Goal: Task Accomplishment & Management: Manage account settings

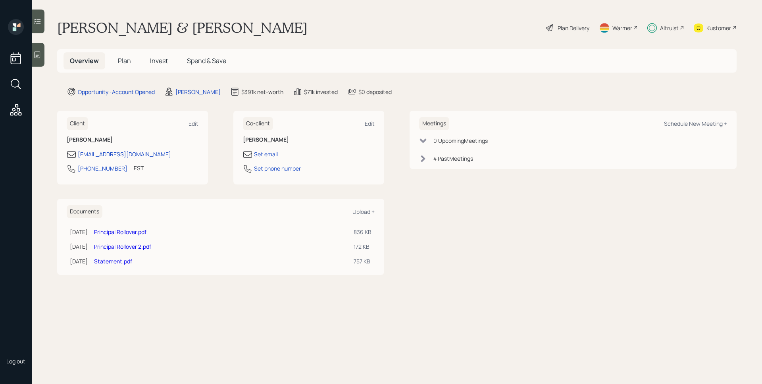
click at [670, 28] on div "Altruist" at bounding box center [669, 28] width 19 height 8
drag, startPoint x: 150, startPoint y: 58, endPoint x: 206, endPoint y: 90, distance: 64.3
click at [150, 58] on span "Invest" at bounding box center [159, 60] width 18 height 9
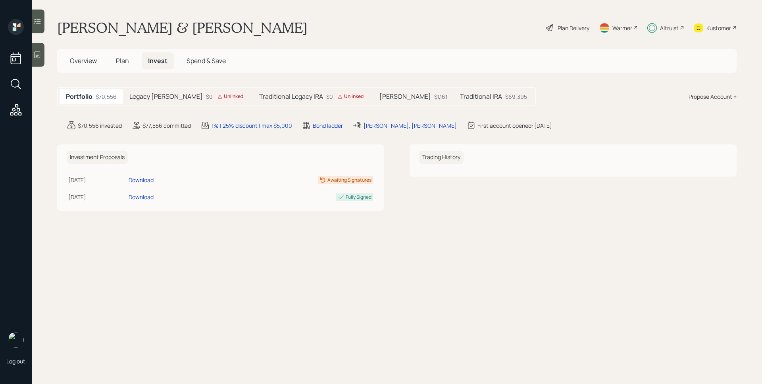
click at [379, 96] on h5 "[PERSON_NAME]" at bounding box center [405, 97] width 52 height 8
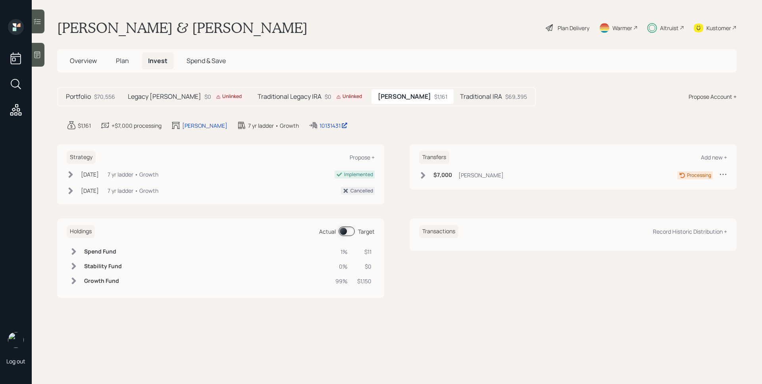
click at [351, 232] on span at bounding box center [346, 231] width 16 height 10
click at [350, 232] on span at bounding box center [346, 231] width 16 height 10
click at [354, 228] on label at bounding box center [347, 231] width 16 height 10
click at [347, 230] on span at bounding box center [346, 231] width 16 height 10
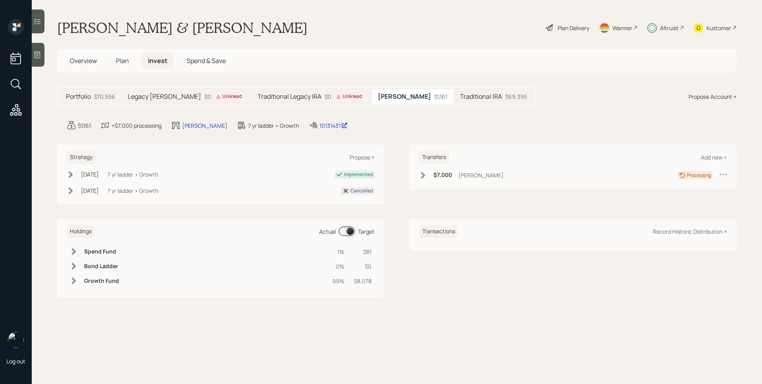
click at [505, 98] on div "$69,395" at bounding box center [516, 96] width 22 height 8
click at [346, 229] on span at bounding box center [346, 231] width 16 height 10
click at [378, 95] on h5 "[PERSON_NAME]" at bounding box center [404, 97] width 52 height 8
click at [450, 174] on h6 "$7,000" at bounding box center [442, 175] width 19 height 7
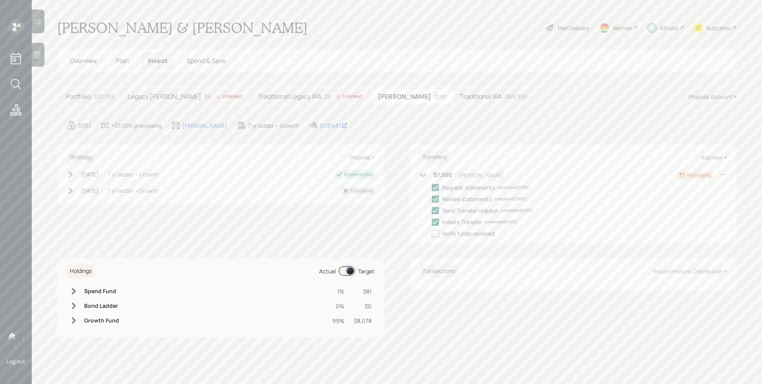
click at [439, 233] on label at bounding box center [437, 233] width 10 height 8
click at [432, 233] on input "checkbox" at bounding box center [431, 233] width 0 height 0
checkbox input "true"
